Goal: Task Accomplishment & Management: Use online tool/utility

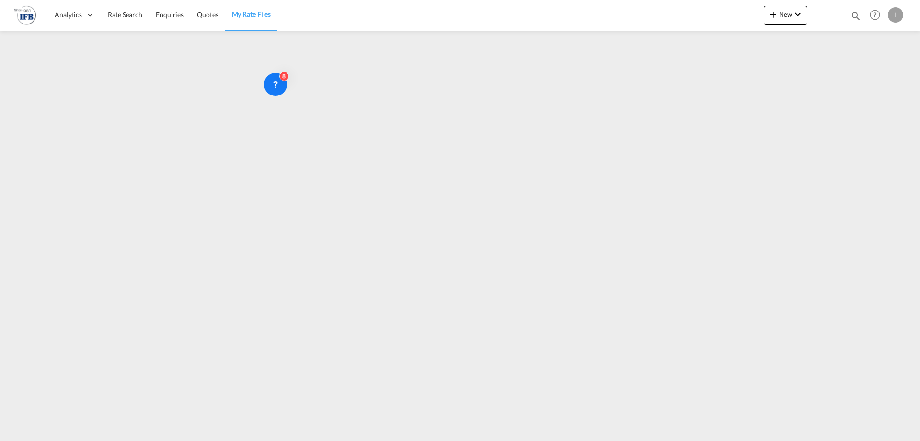
click at [736, 12] on div at bounding box center [826, 15] width 37 height 29
click at [736, 12] on button "New" at bounding box center [786, 15] width 44 height 19
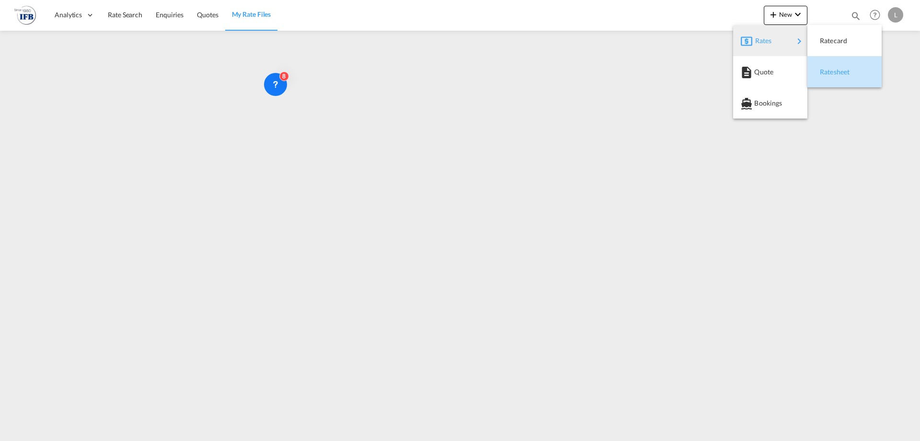
click at [736, 70] on button "Ratesheet" at bounding box center [845, 71] width 74 height 31
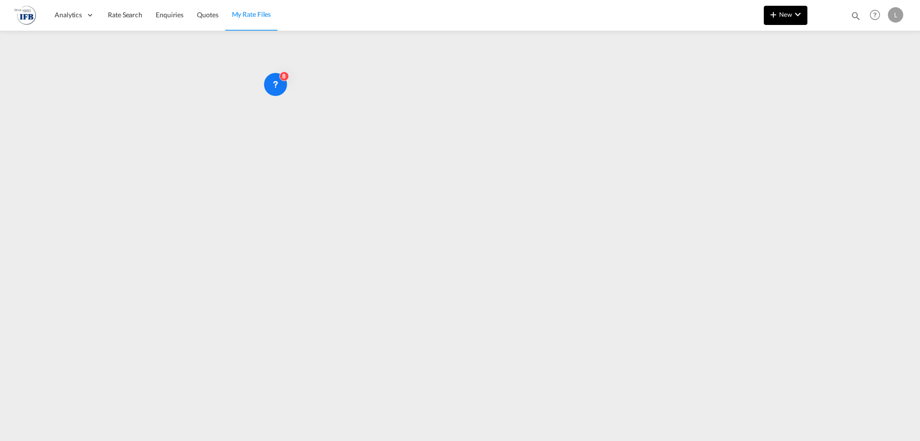
click at [736, 21] on button "New" at bounding box center [786, 15] width 44 height 19
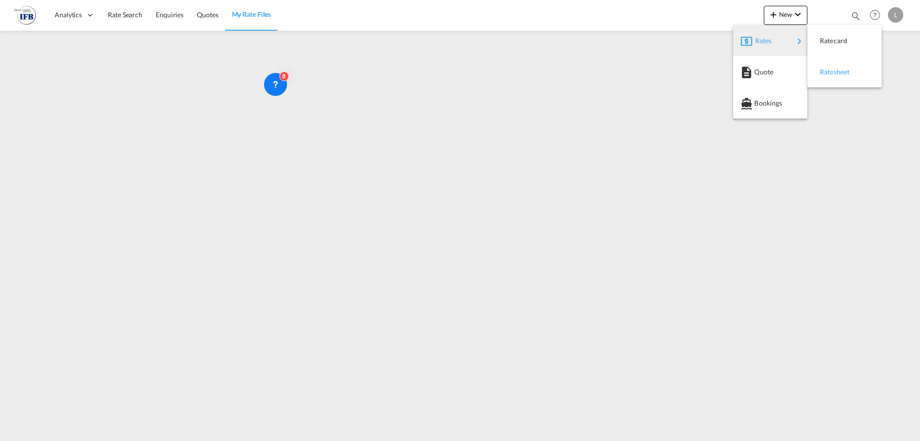
click at [736, 73] on span "Ratesheet" at bounding box center [825, 71] width 11 height 19
